Goal: Transaction & Acquisition: Purchase product/service

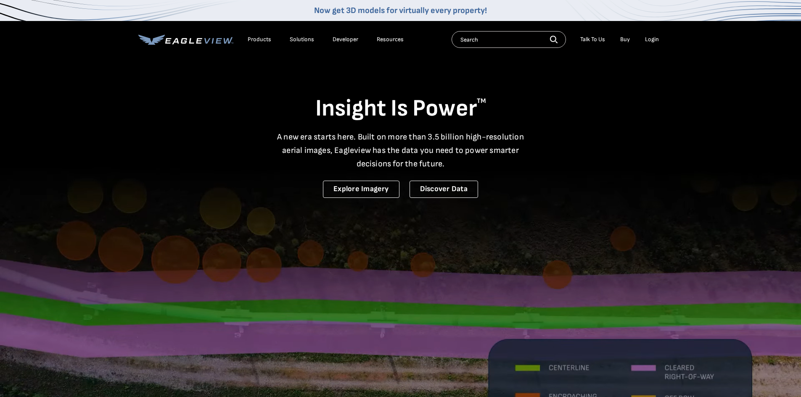
click at [646, 40] on div "Login" at bounding box center [652, 40] width 14 height 8
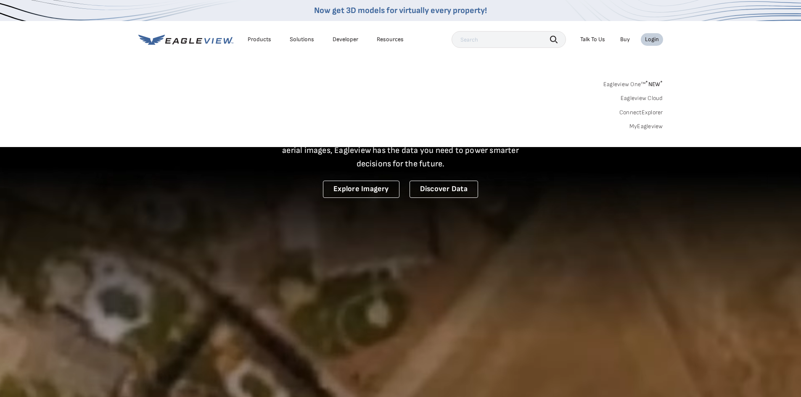
click at [650, 128] on link "MyEagleview" at bounding box center [646, 127] width 34 height 8
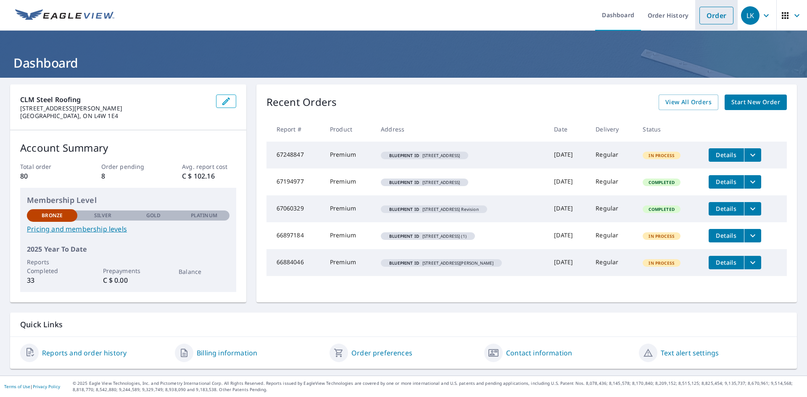
click at [706, 15] on link "Order" at bounding box center [717, 16] width 34 height 18
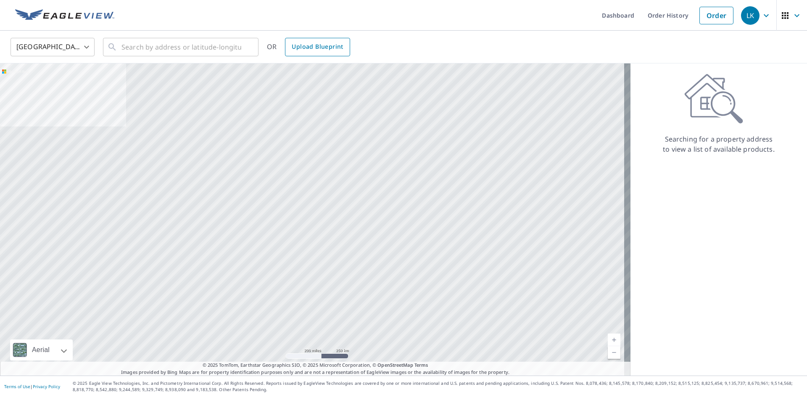
click at [300, 52] on span "Upload Blueprint" at bounding box center [317, 47] width 51 height 11
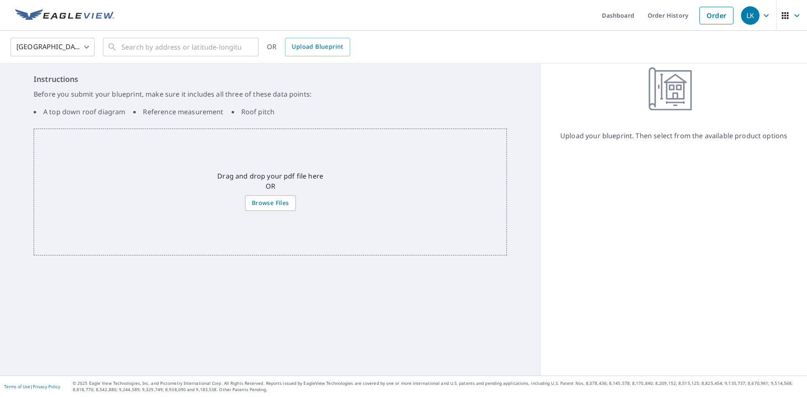
click at [315, 230] on div "Drag and drop your pdf file here OR Browse Files" at bounding box center [270, 192] width 473 height 127
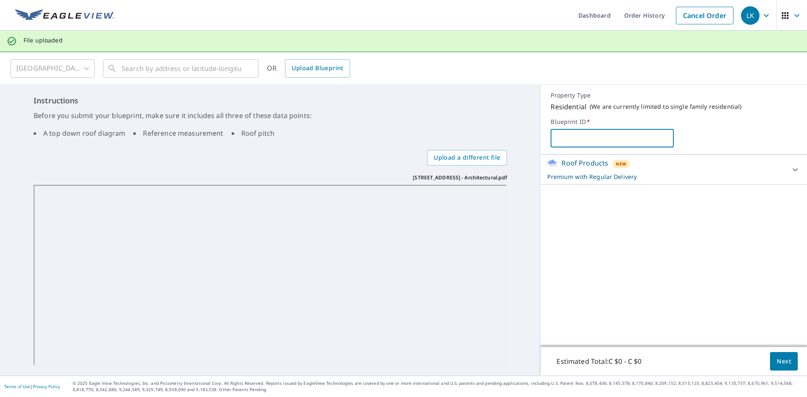
click at [640, 143] on input "text" at bounding box center [612, 139] width 123 height 24
paste input "28 Rosegarden Drive, Brampton"
type input "28 Rosegarden Drive, Brampton"
click at [778, 369] on button "Next" at bounding box center [784, 361] width 28 height 19
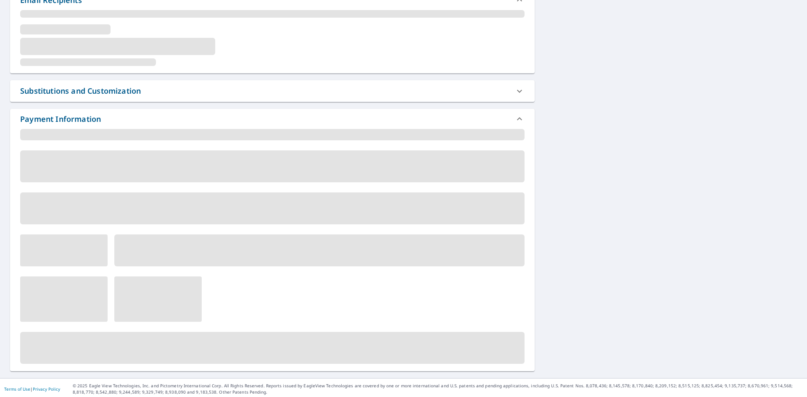
scroll to position [400, 0]
click at [616, 258] on div "Include Special Instructions Claim Information Email Recipients Substitutions a…" at bounding box center [403, 27] width 807 height 698
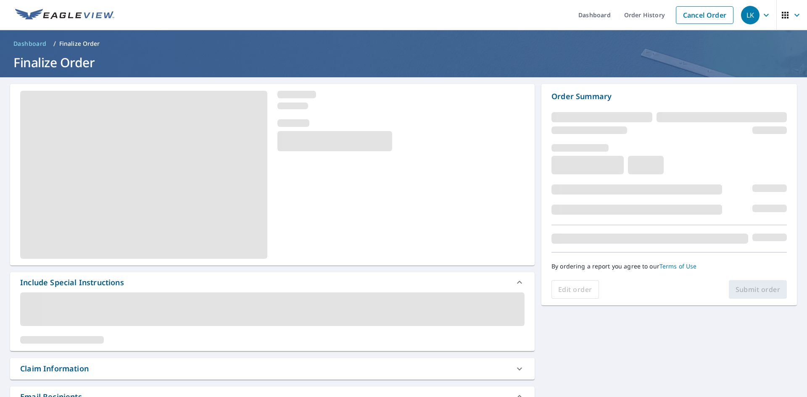
scroll to position [0, 0]
click at [337, 290] on div "Include Special Instructions" at bounding box center [272, 283] width 525 height 20
